Goal: Information Seeking & Learning: Learn about a topic

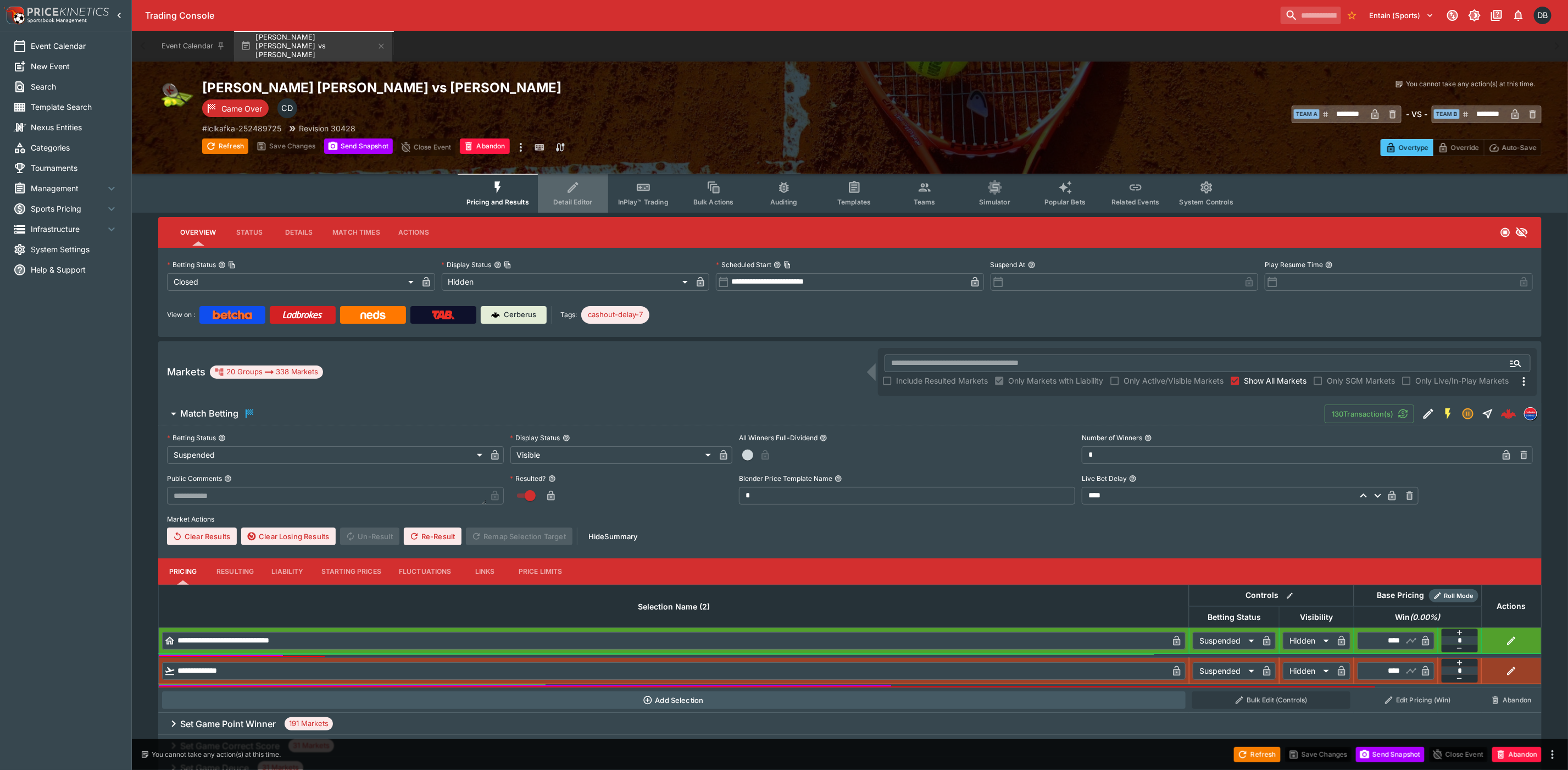
click at [574, 187] on icon "Event type filters" at bounding box center [573, 187] width 11 height 11
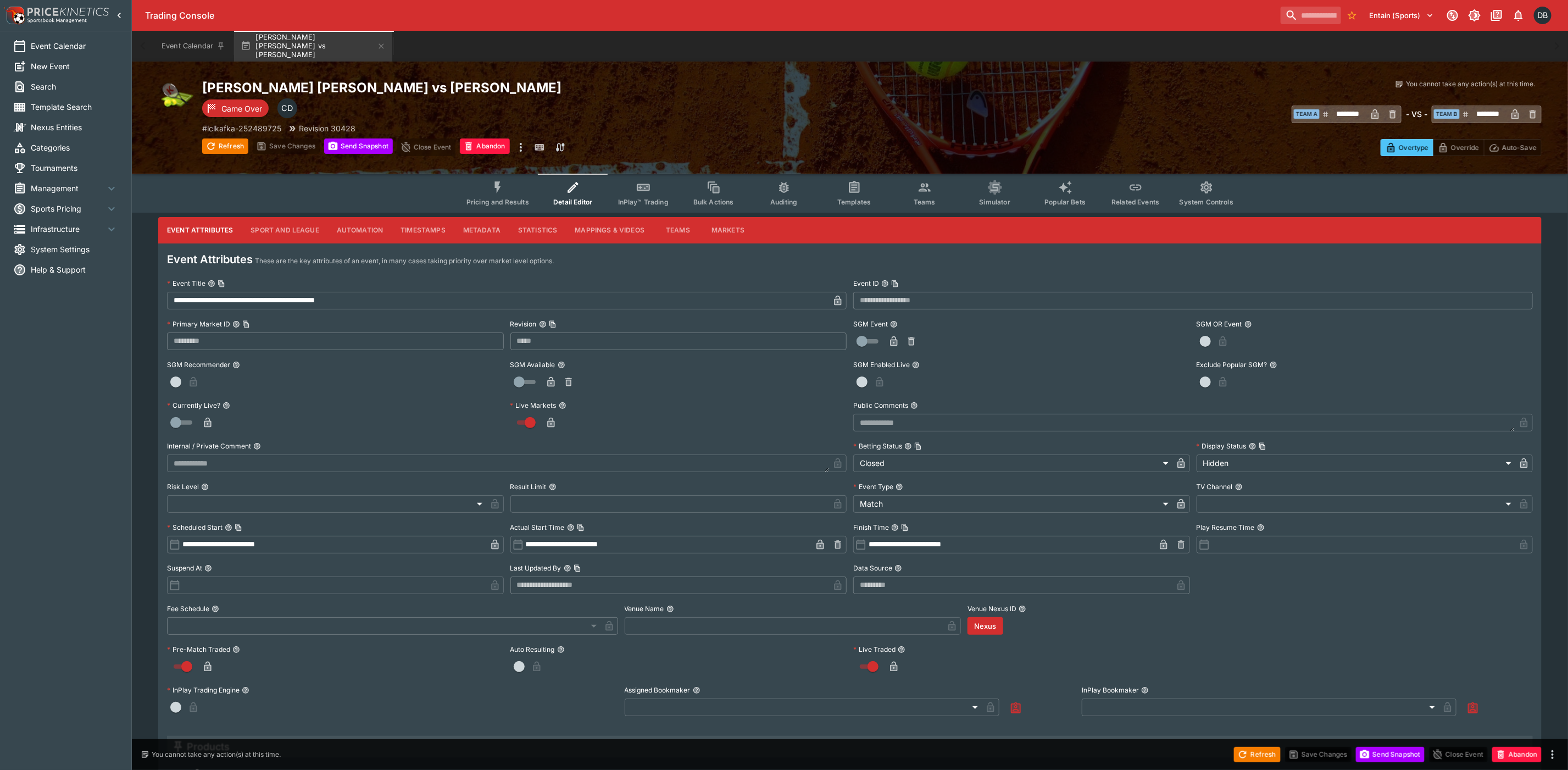
click at [264, 233] on button "Sport and League" at bounding box center [284, 230] width 86 height 27
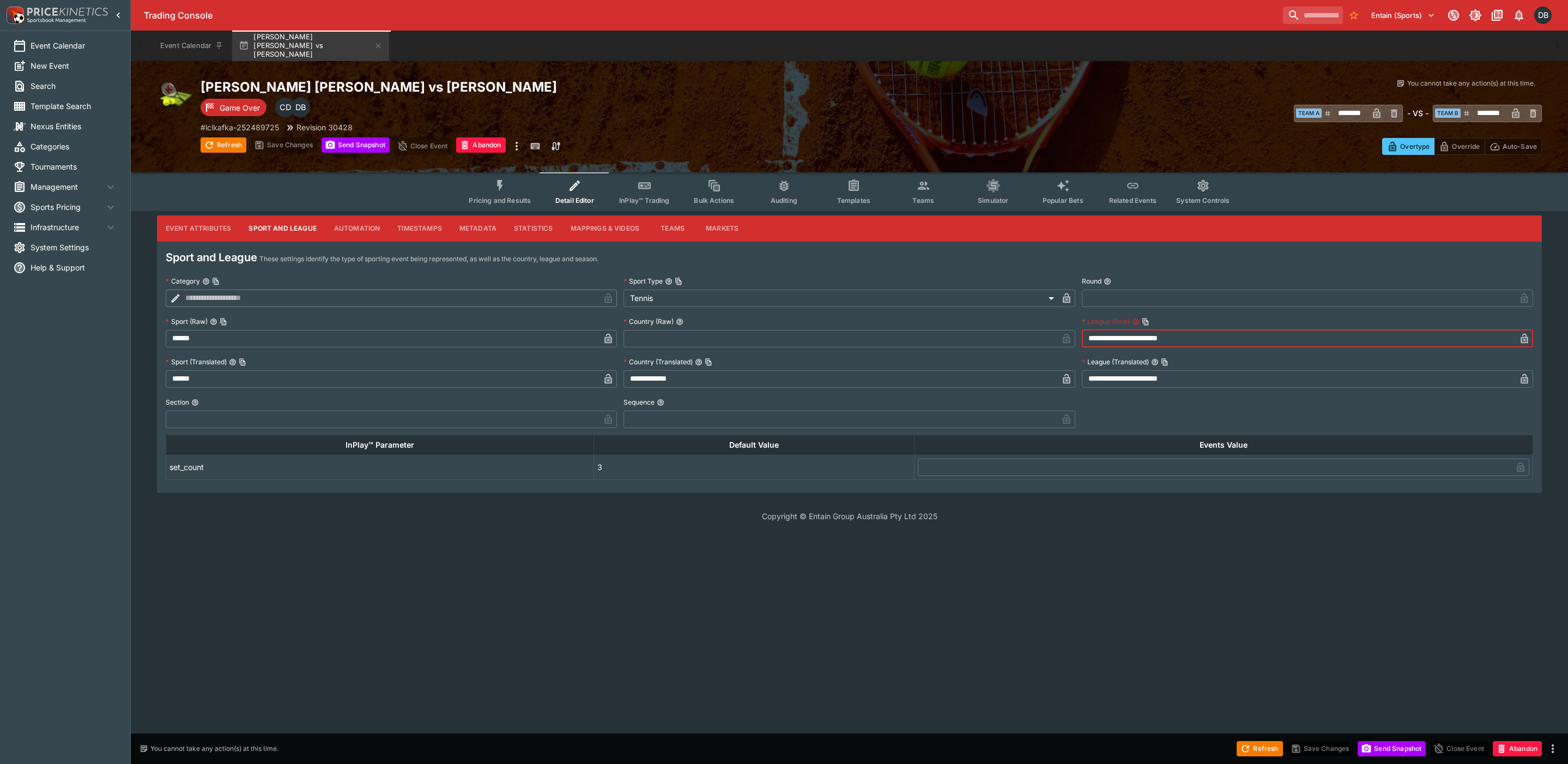
drag, startPoint x: 1130, startPoint y: 338, endPoint x: 1240, endPoint y: 342, distance: 110.1
click at [1260, 342] on input "**********" at bounding box center [1298, 338] width 434 height 17
click at [501, 189] on icon "Event type filters" at bounding box center [500, 186] width 14 height 14
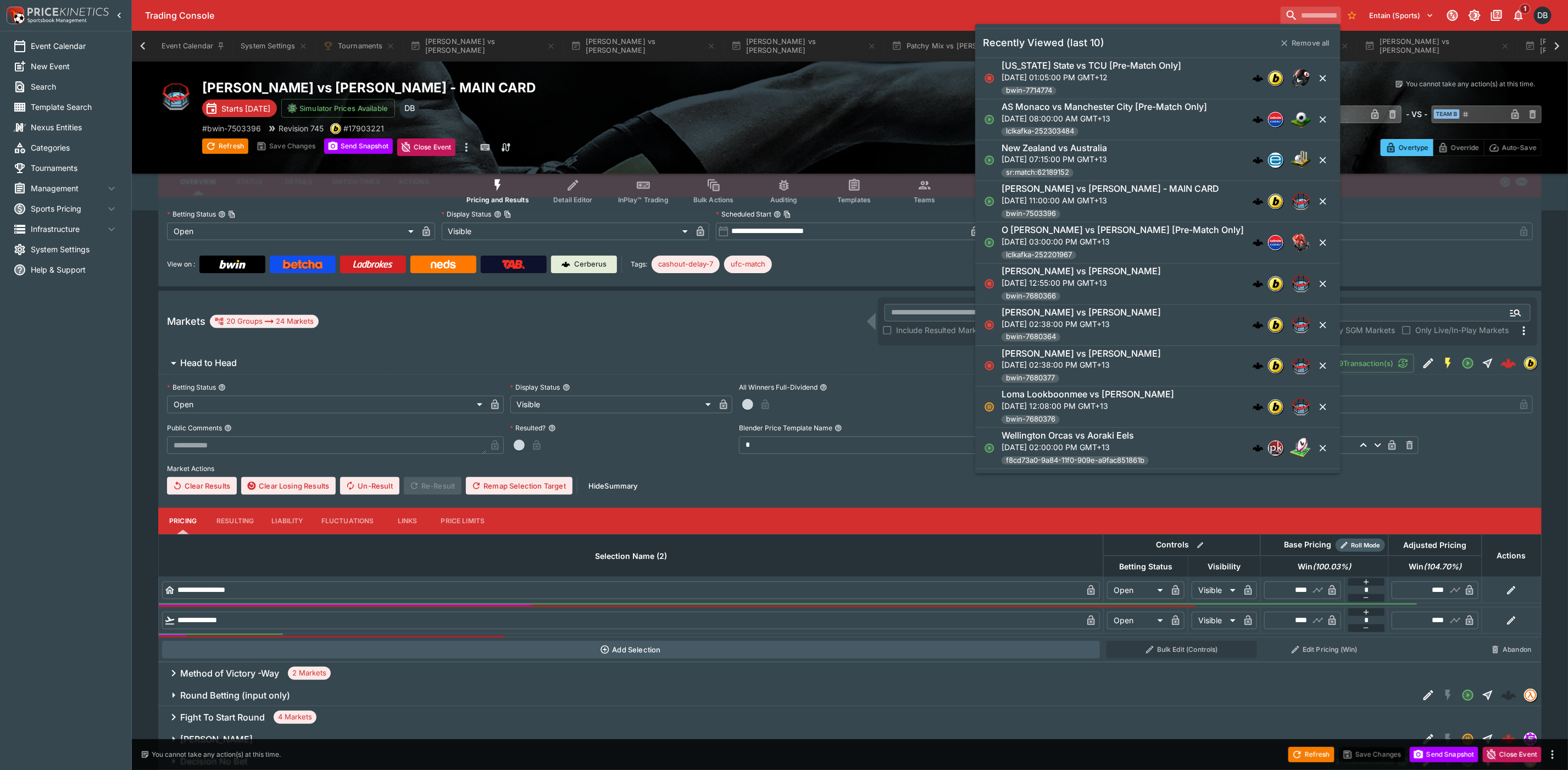
scroll to position [0, 875]
click at [66, 597] on div "Event Calendar New Event Search Template Search Nexus Entities Categories Tourn…" at bounding box center [66, 385] width 132 height 770
